Goal: Transaction & Acquisition: Purchase product/service

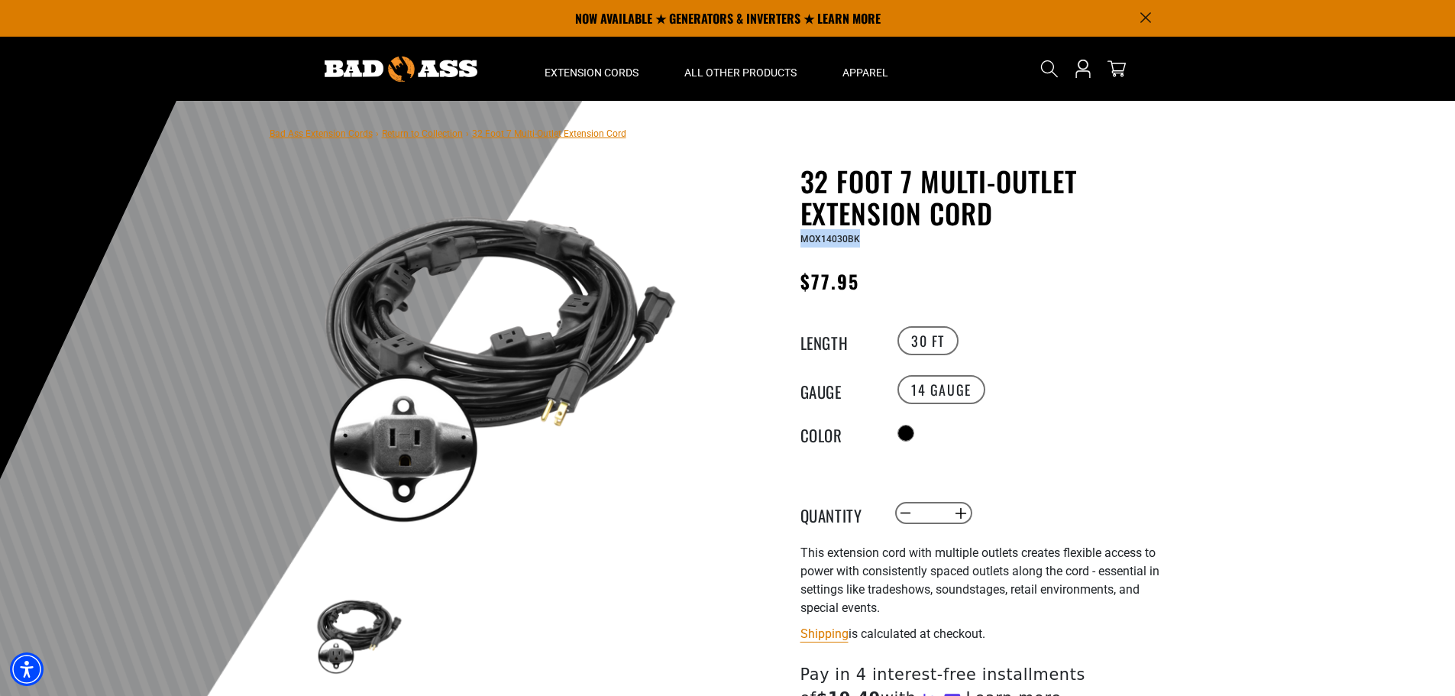
drag, startPoint x: 795, startPoint y: 240, endPoint x: 864, endPoint y: 244, distance: 68.9
click at [864, 244] on div "32 Foot 7 Multi-Outlet Extension Cord 32 Foot 7 Multi-Outlet Extension Cord MOX…" at bounding box center [956, 540] width 435 height 751
copy span "MOX14030BK"
click at [963, 513] on button "Increase quantity for 32 Foot 7 Multi-Outlet Extension Cord" at bounding box center [961, 513] width 24 height 26
type input "*"
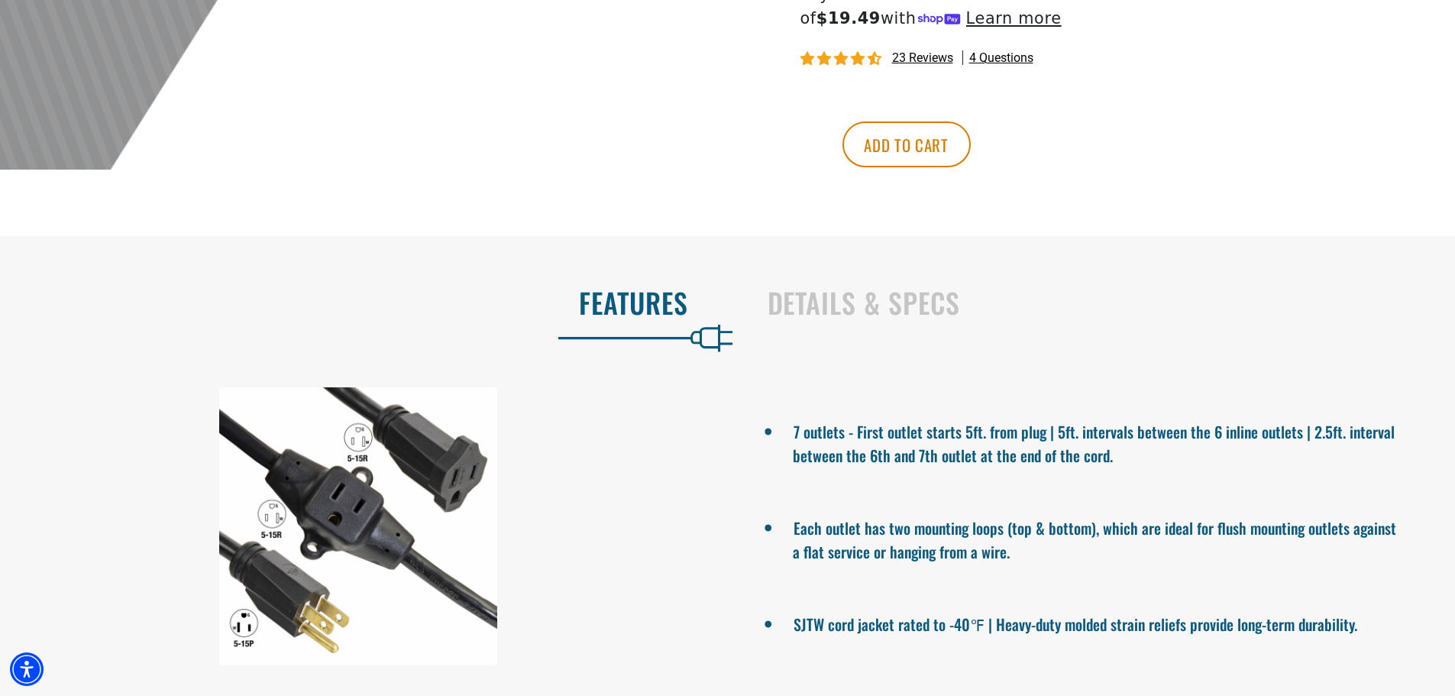
scroll to position [671, 0]
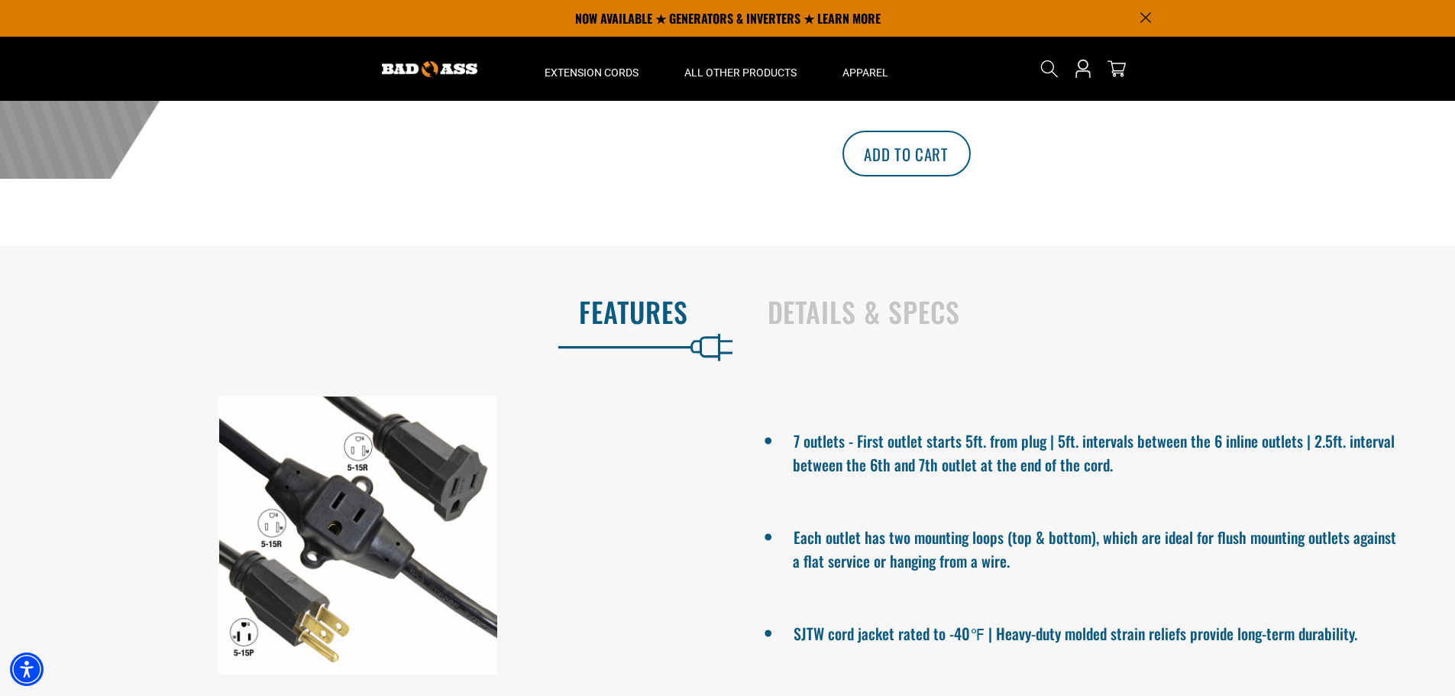
click at [971, 150] on button "Add to cart" at bounding box center [907, 154] width 128 height 46
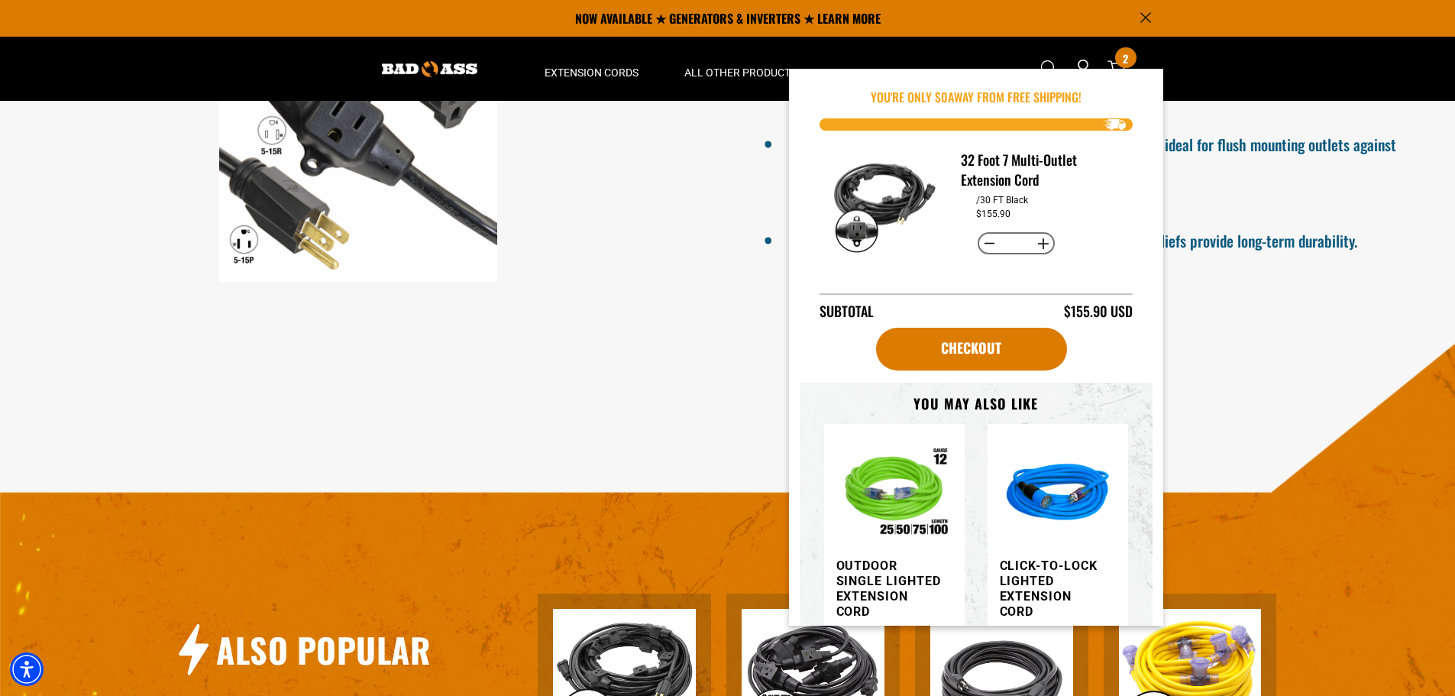
scroll to position [534, 0]
